Goal: Task Accomplishment & Management: Manage account settings

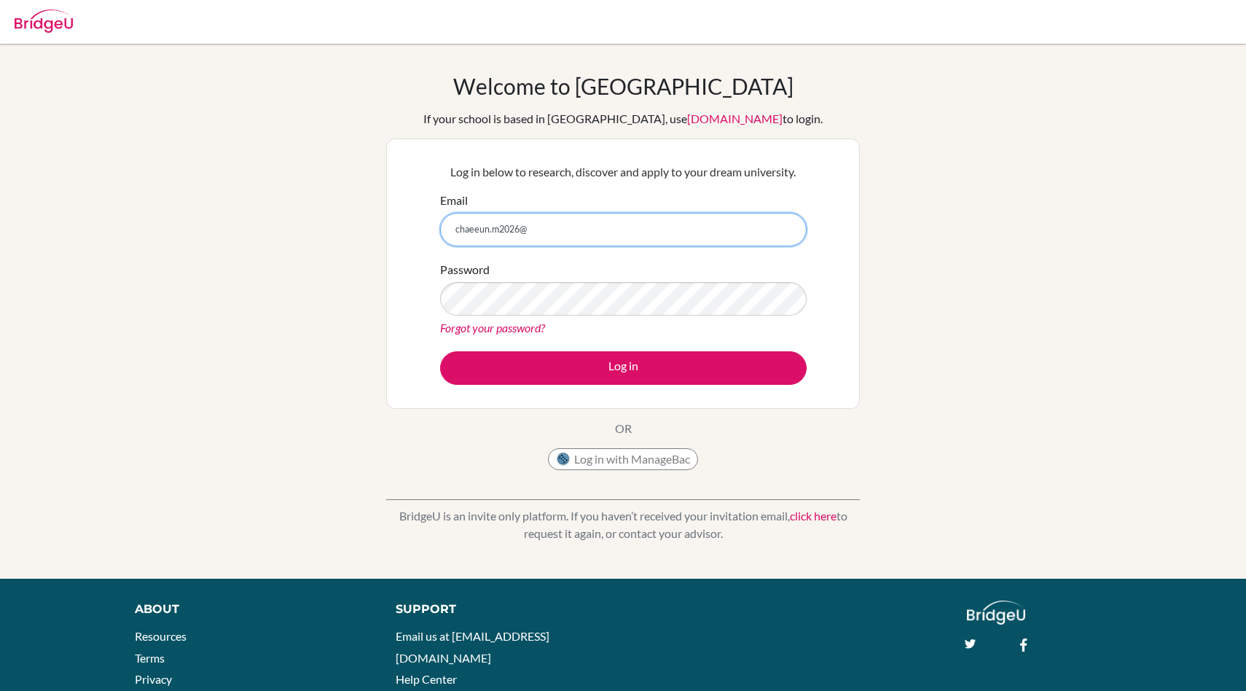
drag, startPoint x: 579, startPoint y: 232, endPoint x: 397, endPoint y: 232, distance: 182.2
click at [396, 232] on div "Log in below to research, discover and apply to your dream university. Email ch…" at bounding box center [623, 273] width 474 height 270
paste input "[DOMAIN_NAME]"
type input "[EMAIL_ADDRESS][DOMAIN_NAME]"
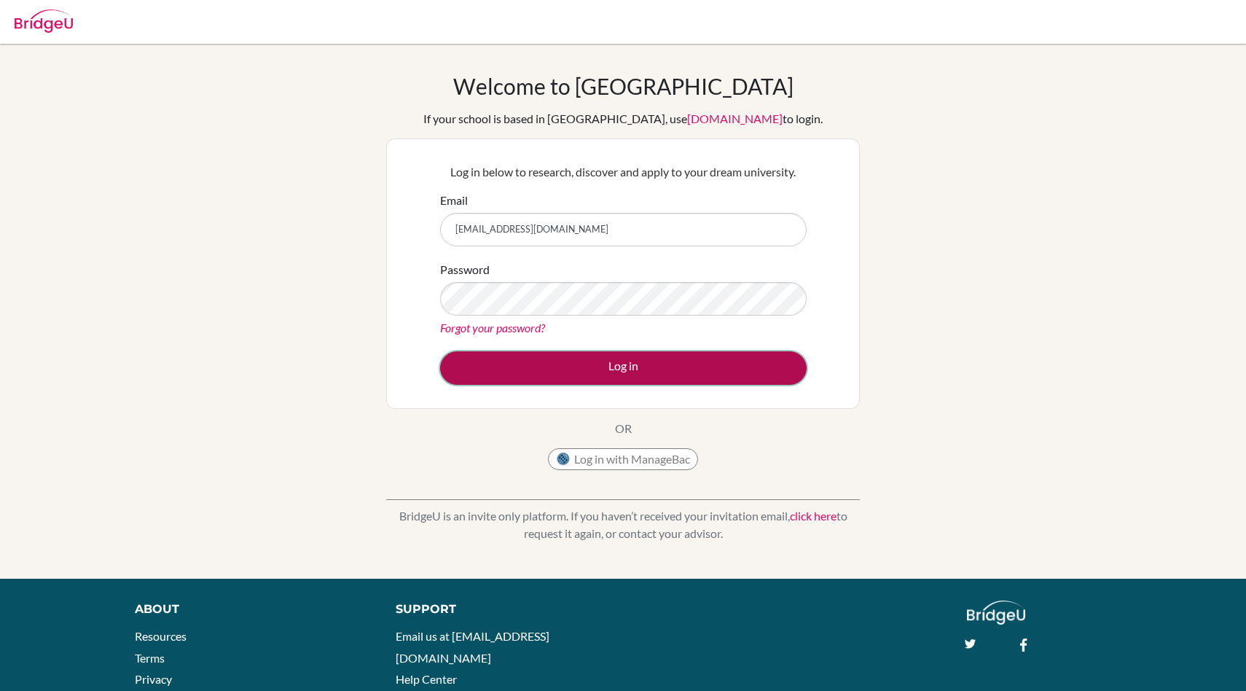
click at [529, 359] on button "Log in" at bounding box center [623, 368] width 367 height 34
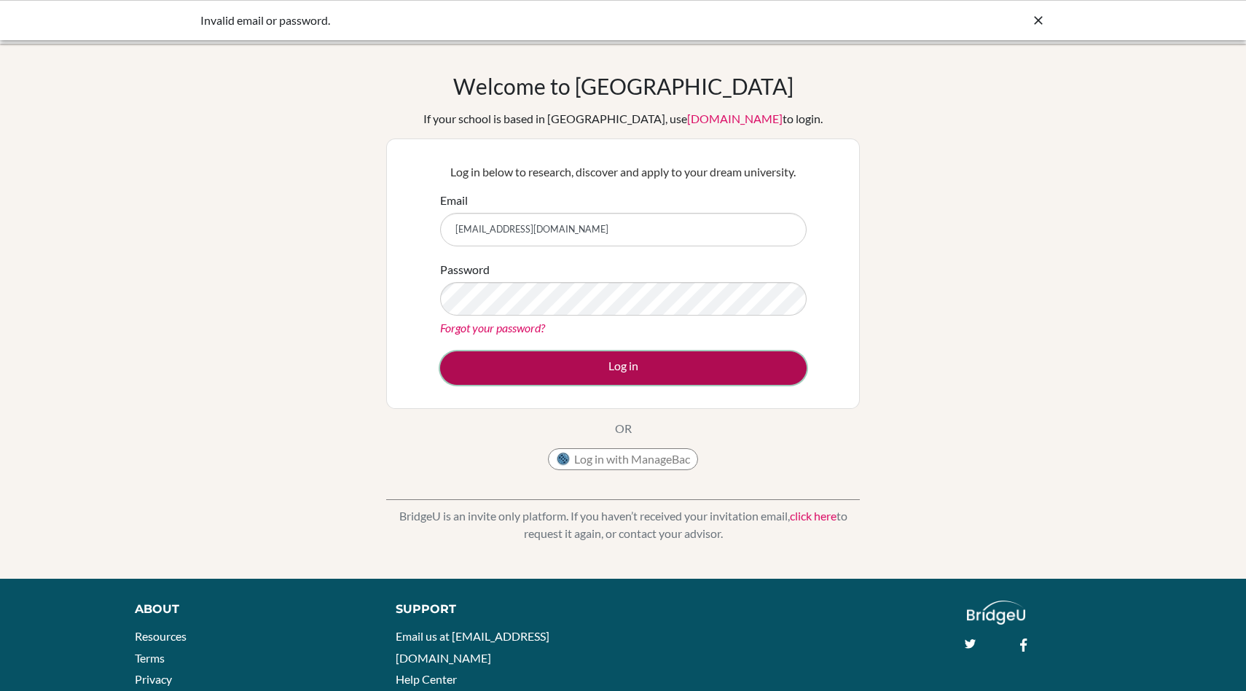
click at [536, 361] on button "Log in" at bounding box center [623, 368] width 367 height 34
click at [609, 357] on button "Log in" at bounding box center [623, 368] width 367 height 34
